Goal: Task Accomplishment & Management: Manage account settings

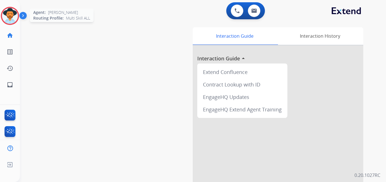
click at [7, 12] on img at bounding box center [10, 16] width 16 height 16
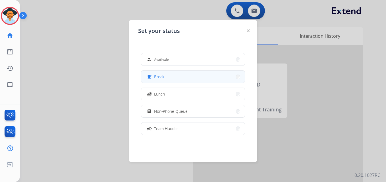
scroll to position [90, 0]
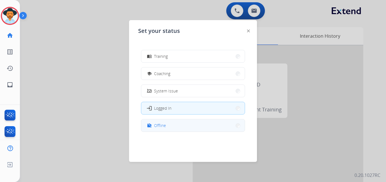
click at [167, 123] on button "work_off Offline" at bounding box center [192, 126] width 103 height 12
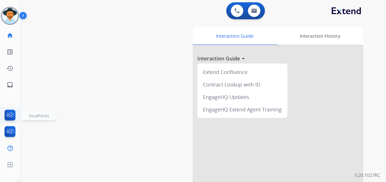
click at [9, 113] on img at bounding box center [9, 116] width 13 height 13
